Goal: Manage account settings

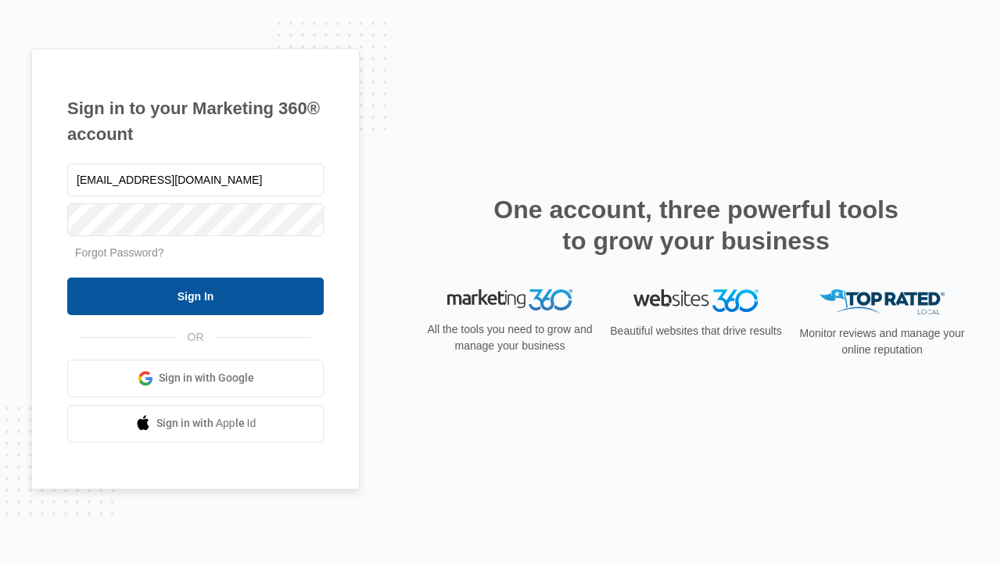
click at [195, 296] on input "Sign In" at bounding box center [195, 297] width 256 height 38
